Goal: Find specific page/section: Find specific page/section

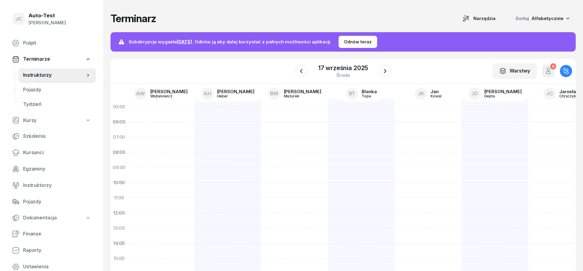
click at [263, 15] on div "Terminarz Narzędzia Sortuj Alfabetycznie" at bounding box center [342, 18] width 465 height 13
click at [141, 19] on h1 "Terminarz" at bounding box center [133, 18] width 46 height 11
click at [148, 17] on h1 "Terminarz" at bounding box center [133, 18] width 46 height 11
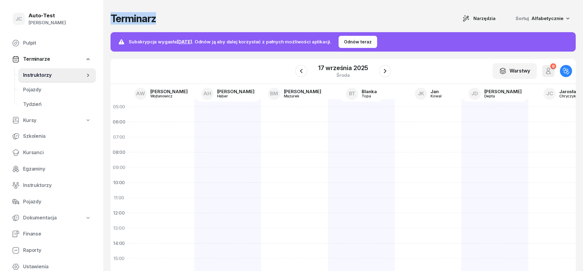
drag, startPoint x: 155, startPoint y: 19, endPoint x: 111, endPoint y: 22, distance: 44.1
click at [111, 22] on h1 "Terminarz" at bounding box center [133, 18] width 46 height 11
drag, startPoint x: 156, startPoint y: 20, endPoint x: 109, endPoint y: 18, distance: 47.4
click at [109, 18] on div "Terminarz Narzędzia Sortuj Alfabetycznie Subskrypcja wygasła [DATE] . Odnów ją …" at bounding box center [343, 148] width 480 height 297
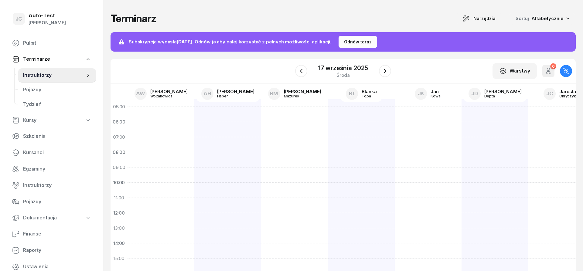
click at [109, 18] on div "Terminarz Narzędzia Sortuj Alfabetycznie Subskrypcja wygasła [DATE] . Odnów ją …" at bounding box center [343, 148] width 480 height 297
click at [109, 19] on div "Terminarz Narzędzia Sortuj Alfabetycznie Subskrypcja wygasła [DATE] . Odnów ją …" at bounding box center [343, 148] width 480 height 297
click at [155, 19] on h1 "Terminarz" at bounding box center [133, 18] width 46 height 11
drag, startPoint x: 160, startPoint y: 19, endPoint x: 104, endPoint y: 17, distance: 56.2
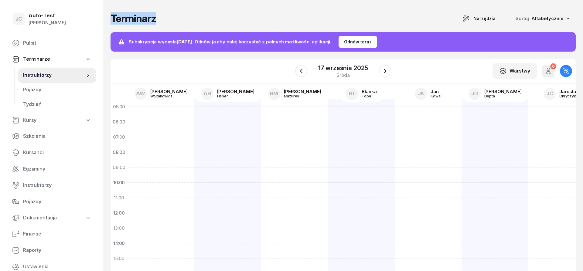
click at [104, 17] on div "Terminarz Narzędzia Sortuj Alfabetycznie Subskrypcja wygasła [DATE] . Odnów ją …" at bounding box center [343, 148] width 480 height 297
click at [115, 17] on h1 "Terminarz" at bounding box center [133, 18] width 46 height 11
click at [121, 19] on h1 "Terminarz" at bounding box center [133, 18] width 46 height 11
click at [137, 19] on h1 "Terminarz" at bounding box center [133, 18] width 46 height 11
click at [136, 19] on h1 "Terminarz" at bounding box center [133, 18] width 46 height 11
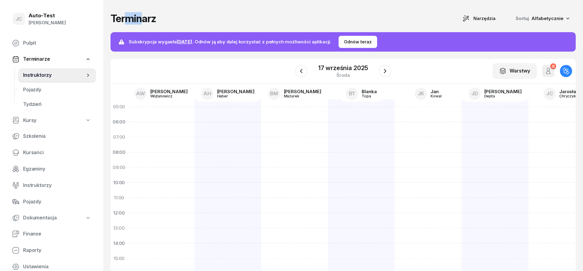
drag, startPoint x: 141, startPoint y: 20, endPoint x: 129, endPoint y: 20, distance: 12.4
click at [129, 20] on h1 "Terminarz" at bounding box center [133, 18] width 46 height 11
click at [158, 22] on div "Terminarz Narzędzia Sortuj Alfabetycznie" at bounding box center [342, 18] width 465 height 13
click at [175, 20] on div "Terminarz Narzędzia Sortuj Alfabetycznie" at bounding box center [342, 18] width 465 height 13
